Goal: Find specific page/section: Find specific page/section

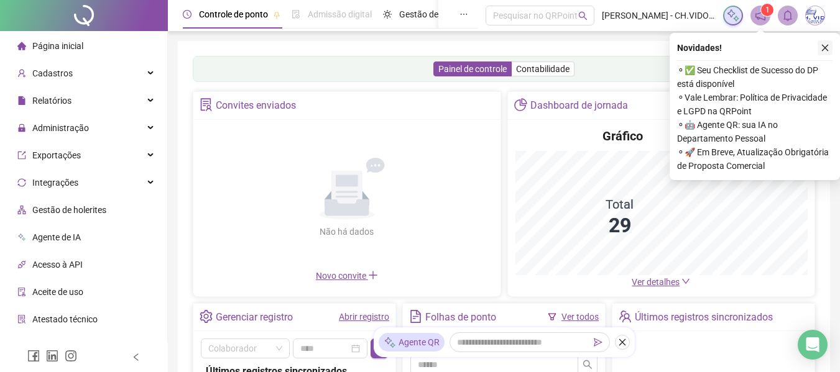
click at [824, 48] on icon "close" at bounding box center [824, 48] width 9 height 9
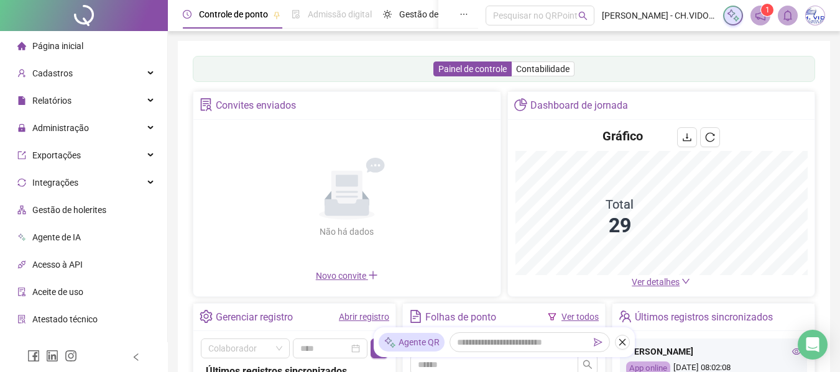
click at [761, 12] on sup "1" at bounding box center [767, 10] width 12 height 12
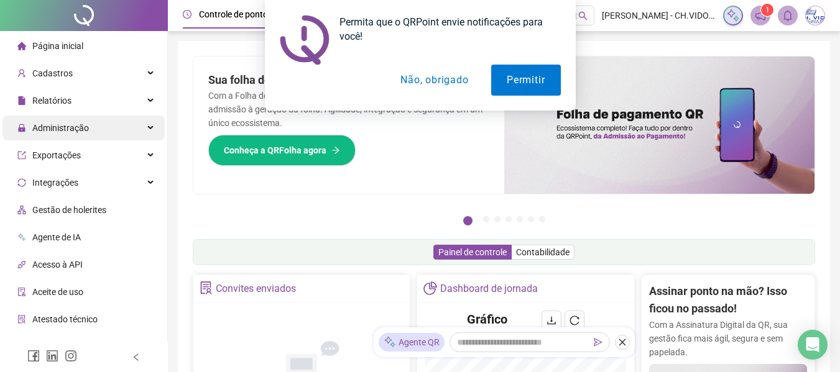
click at [60, 125] on span "Administração" at bounding box center [60, 128] width 57 height 10
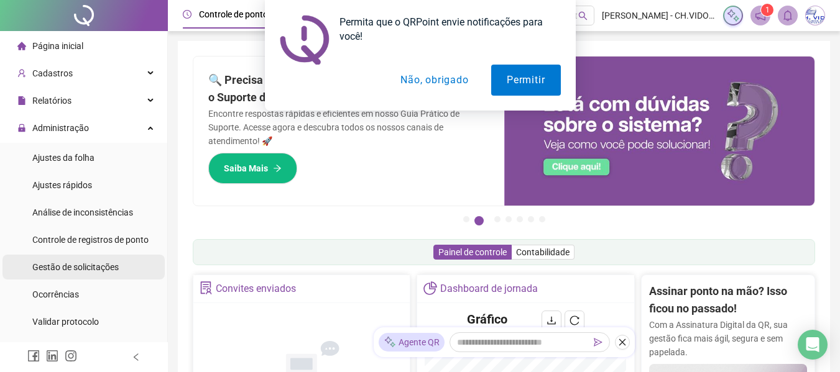
click at [83, 262] on span "Gestão de solicitações" at bounding box center [75, 267] width 86 height 10
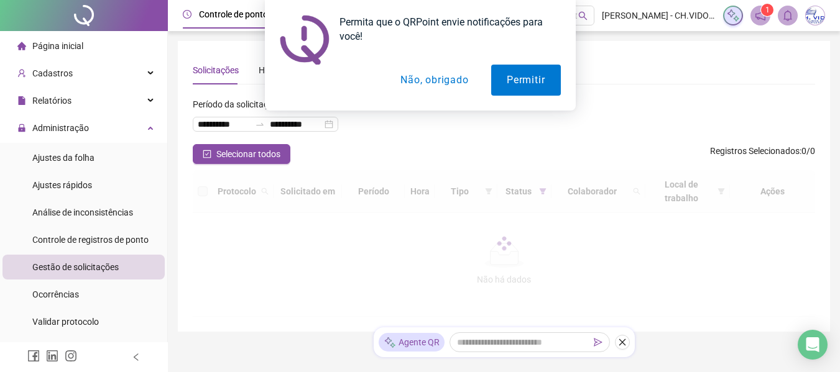
click at [433, 85] on button "Não, obrigado" at bounding box center [434, 80] width 99 height 31
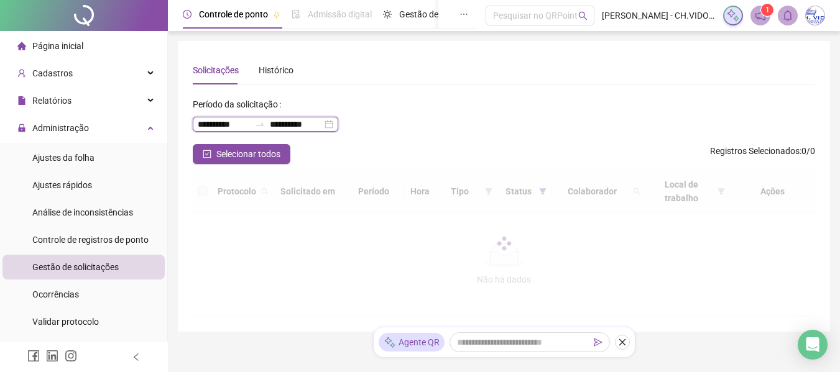
click at [250, 124] on input "**********" at bounding box center [224, 124] width 52 height 14
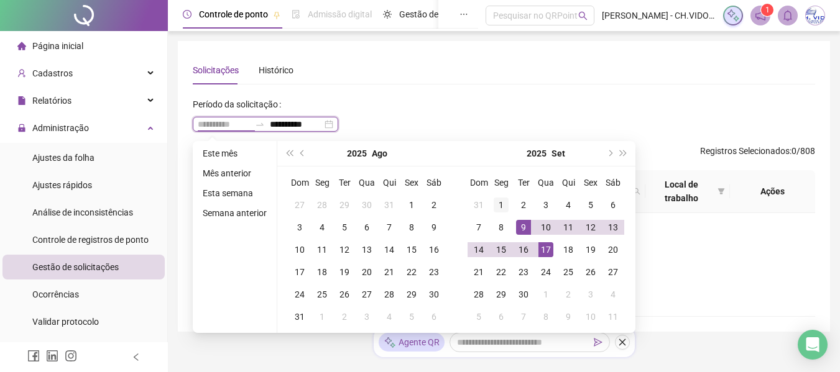
type input "**********"
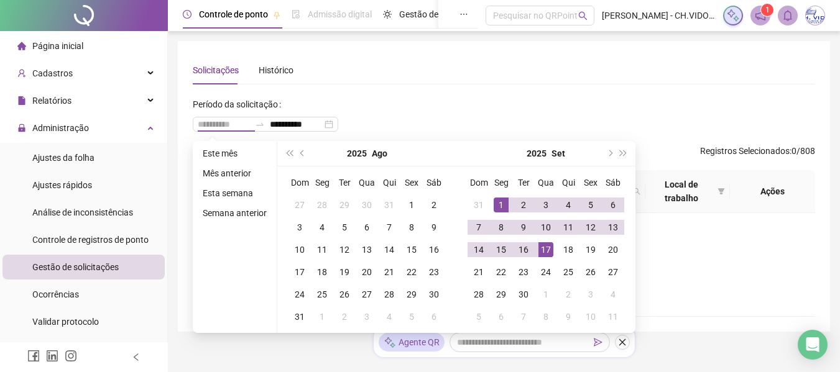
click at [499, 202] on div "1" at bounding box center [500, 205] width 15 height 15
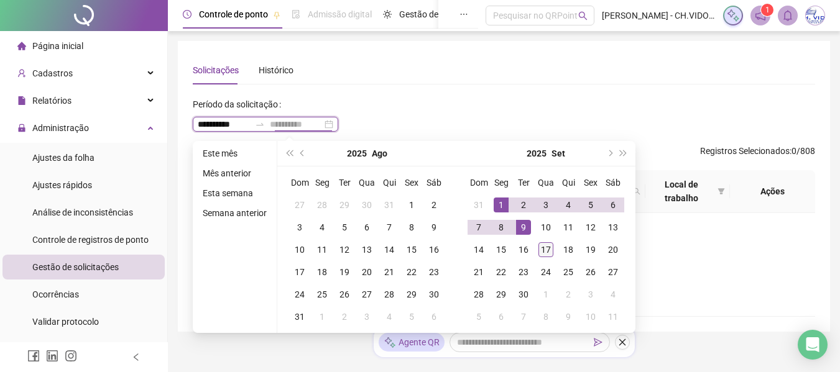
type input "**********"
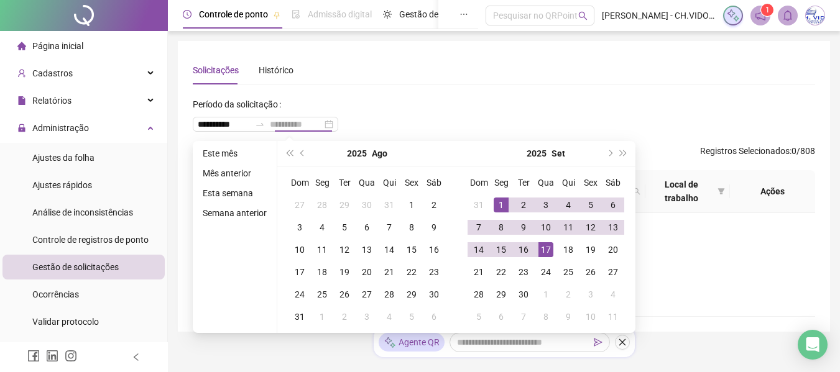
click at [543, 248] on div "17" at bounding box center [545, 249] width 15 height 15
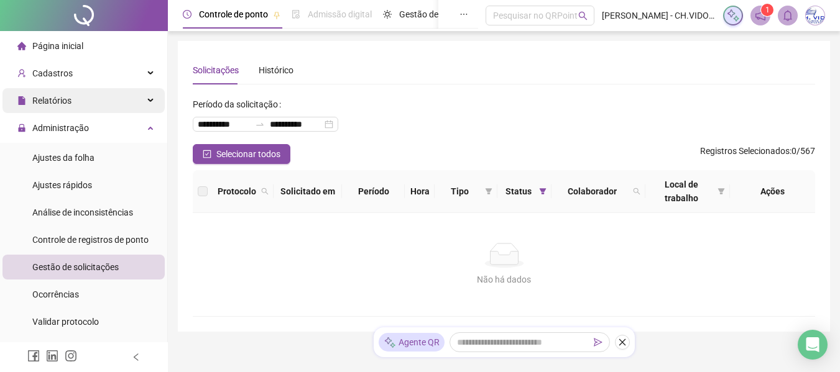
click at [70, 101] on span "Relatórios" at bounding box center [51, 101] width 39 height 10
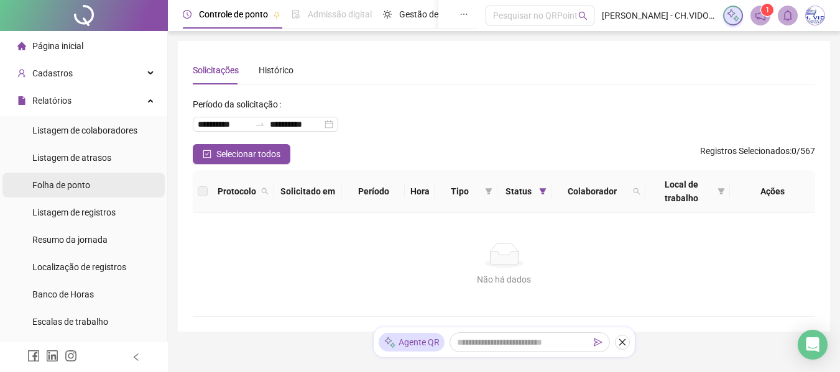
click at [83, 189] on span "Folha de ponto" at bounding box center [61, 185] width 58 height 10
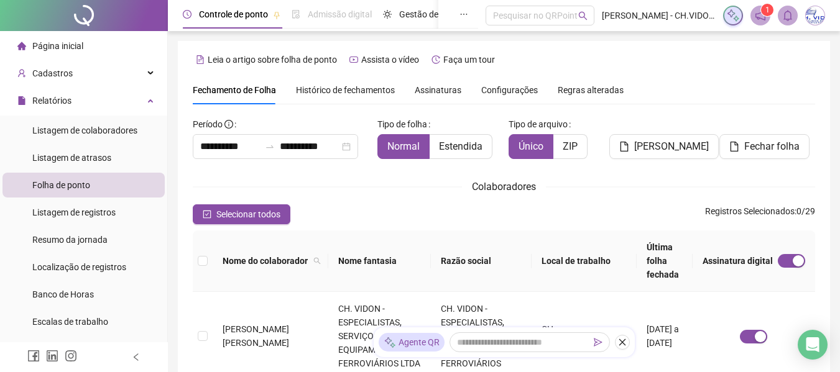
scroll to position [68, 0]
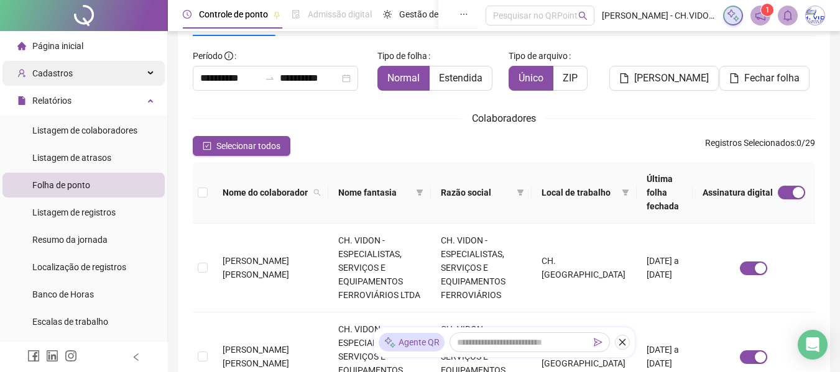
click at [57, 70] on span "Cadastros" at bounding box center [52, 73] width 40 height 10
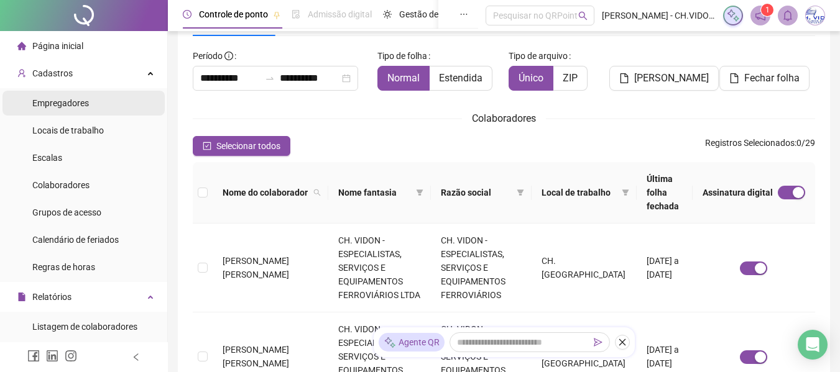
click at [66, 98] on span "Empregadores" at bounding box center [60, 103] width 57 height 10
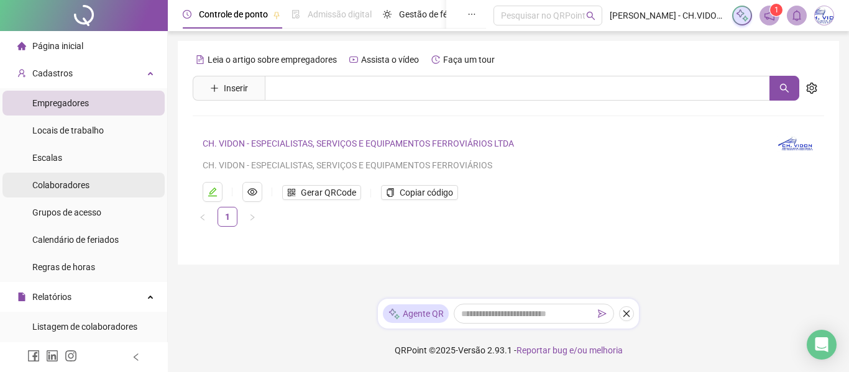
click at [62, 185] on span "Colaboradores" at bounding box center [60, 185] width 57 height 10
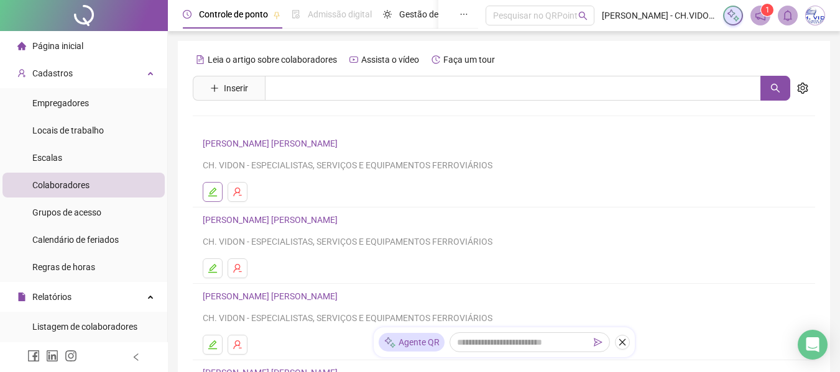
click at [216, 190] on icon "edit" at bounding box center [212, 192] width 9 height 9
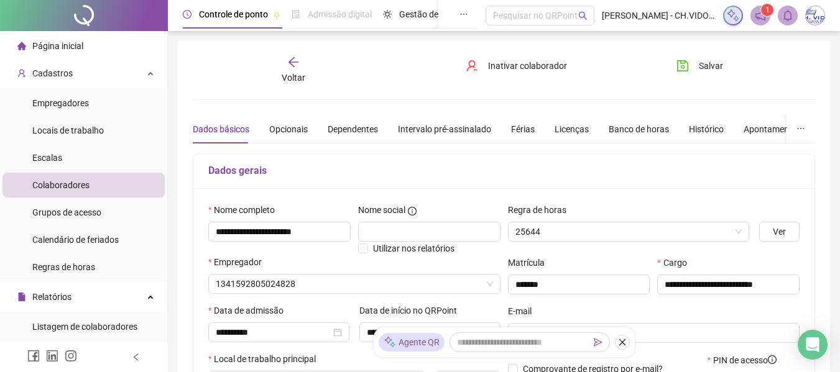
type input "*****"
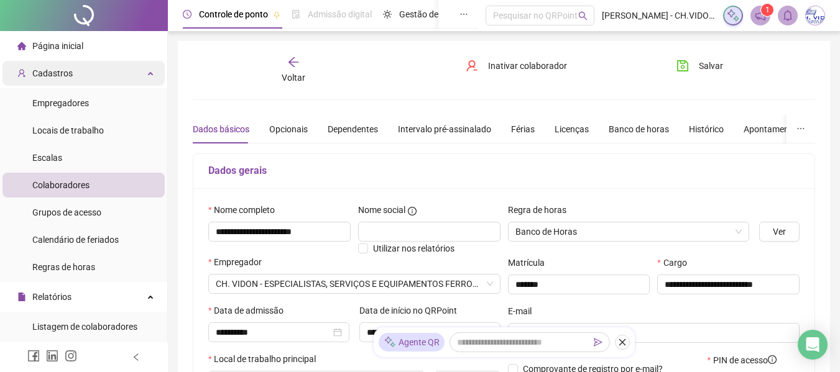
click at [54, 73] on span "Cadastros" at bounding box center [52, 73] width 40 height 10
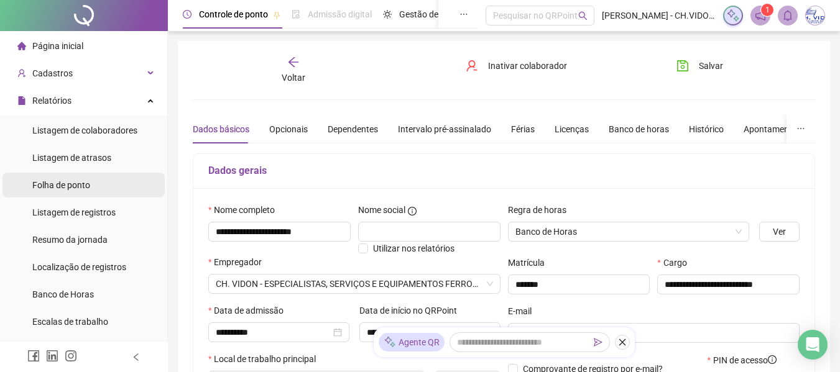
click at [73, 186] on span "Folha de ponto" at bounding box center [61, 185] width 58 height 10
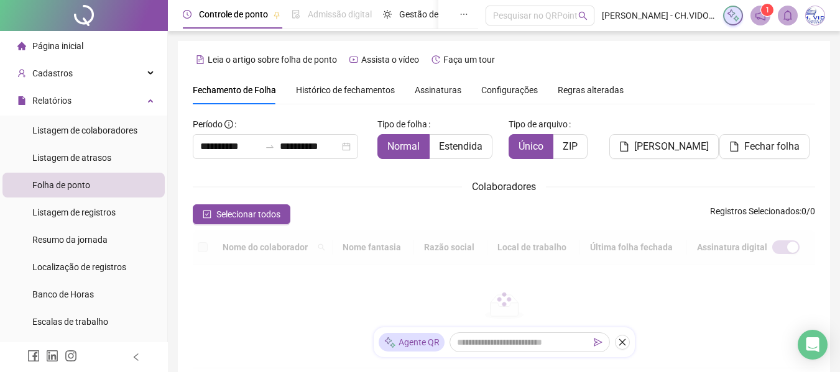
scroll to position [68, 0]
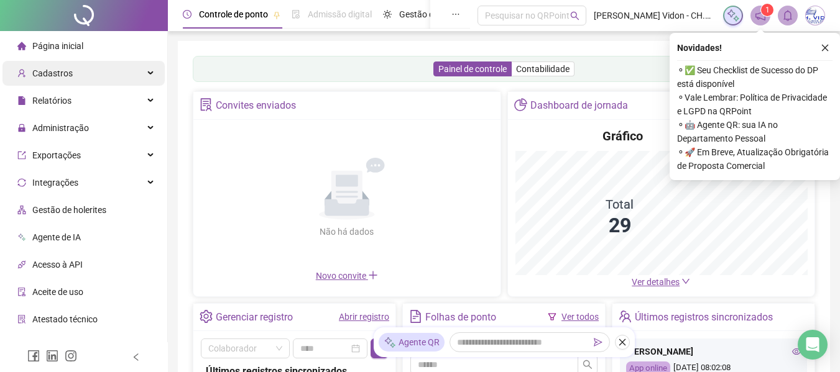
click at [60, 79] on span "Cadastros" at bounding box center [44, 73] width 55 height 25
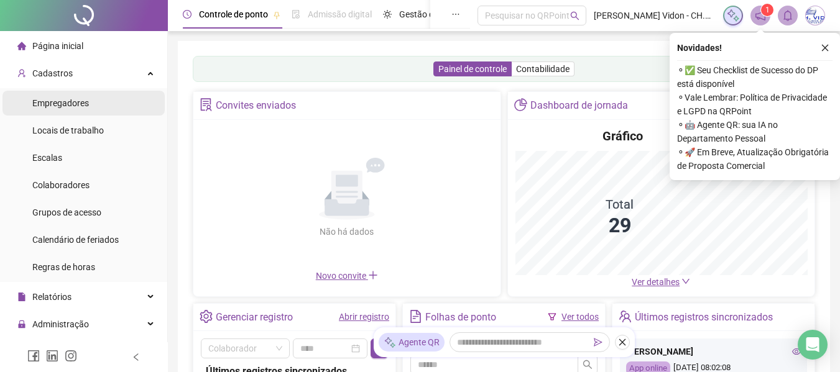
click at [68, 98] on span "Empregadores" at bounding box center [60, 103] width 57 height 10
